Goal: Task Accomplishment & Management: Manage account settings

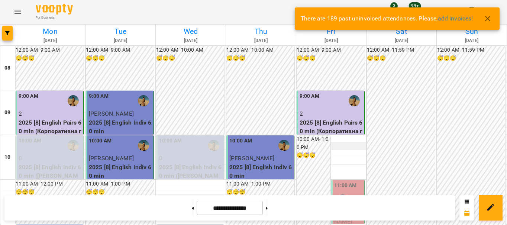
scroll to position [52, 0]
click at [343, 191] on div at bounding box center [342, 199] width 17 height 17
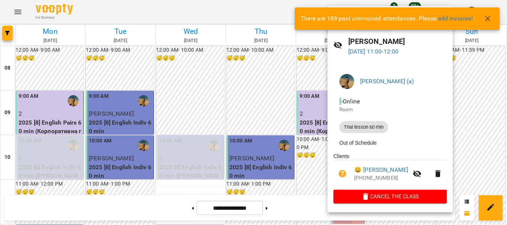
click at [474, 108] on div at bounding box center [253, 112] width 507 height 225
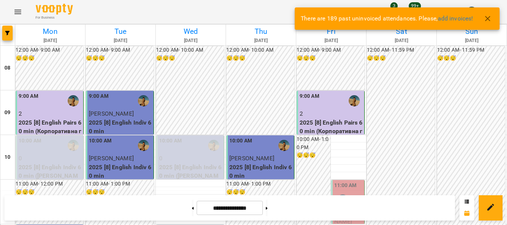
click at [487, 19] on icon "button" at bounding box center [487, 18] width 5 height 5
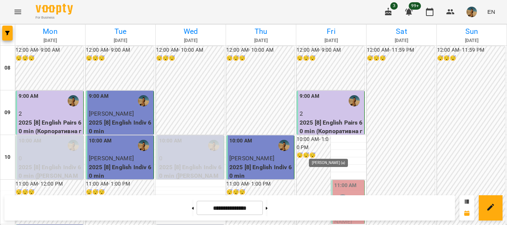
click at [341, 194] on img "Брежнєва Катерина Ігорівна (а)" at bounding box center [342, 199] width 11 height 11
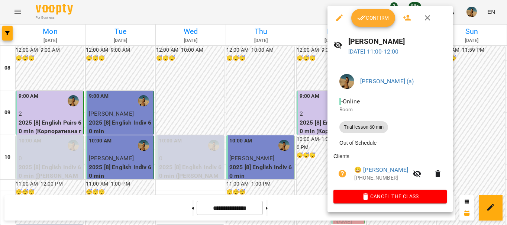
click at [368, 13] on button "Confirm" at bounding box center [373, 18] width 44 height 18
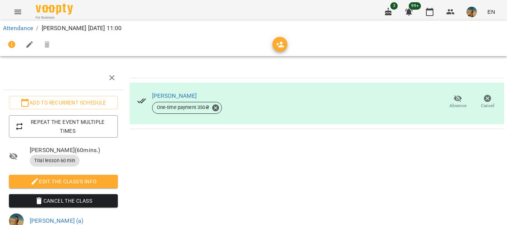
click at [24, 32] on li "Attendance" at bounding box center [18, 28] width 30 height 9
click at [25, 29] on link "Attendance" at bounding box center [18, 28] width 30 height 7
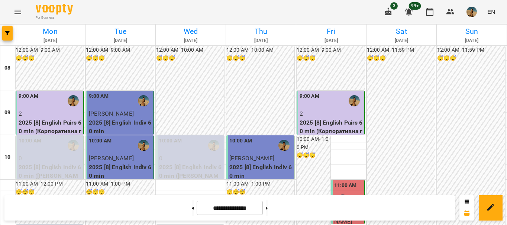
scroll to position [120, 0]
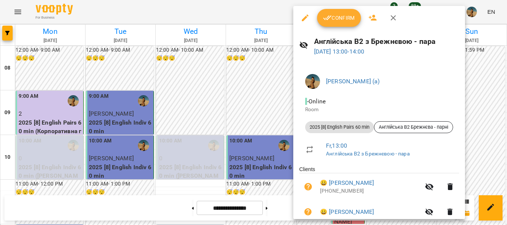
click at [330, 17] on icon "button" at bounding box center [327, 17] width 9 height 9
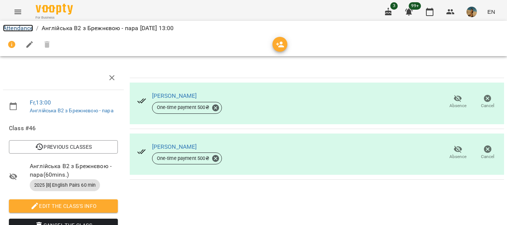
click at [15, 26] on link "Attendance" at bounding box center [18, 28] width 30 height 7
